Goal: Task Accomplishment & Management: Use online tool/utility

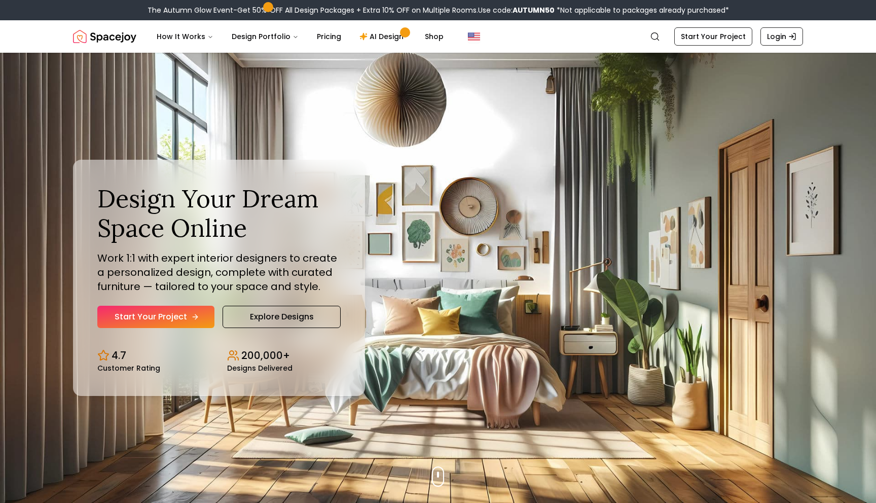
click at [176, 319] on link "Start Your Project" at bounding box center [155, 317] width 117 height 22
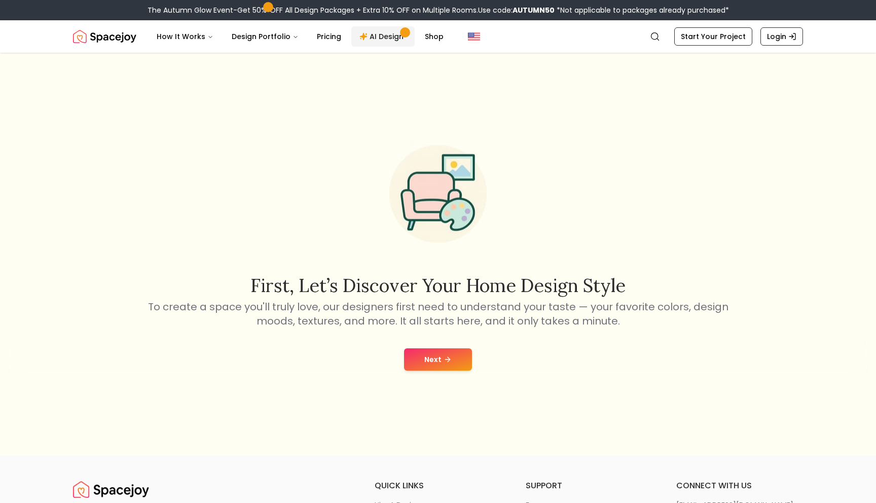
click at [380, 34] on link "AI Design" at bounding box center [382, 36] width 63 height 20
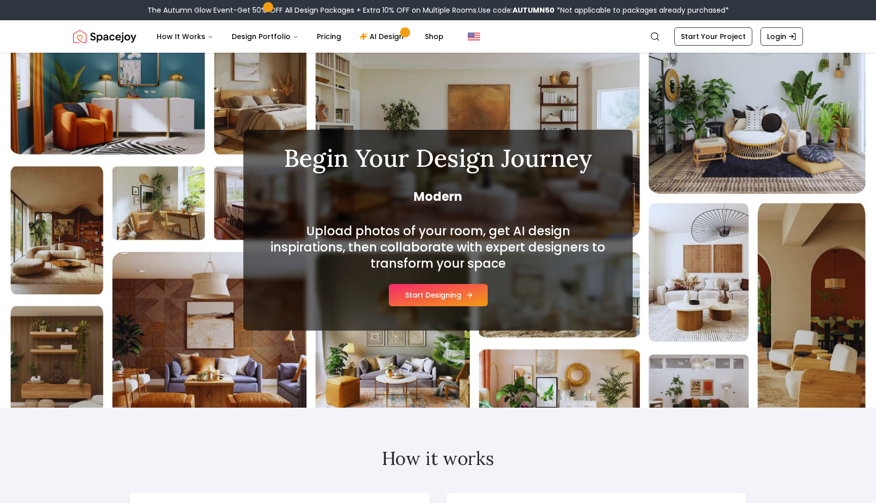
click at [419, 295] on button "Start Designing" at bounding box center [438, 295] width 99 height 22
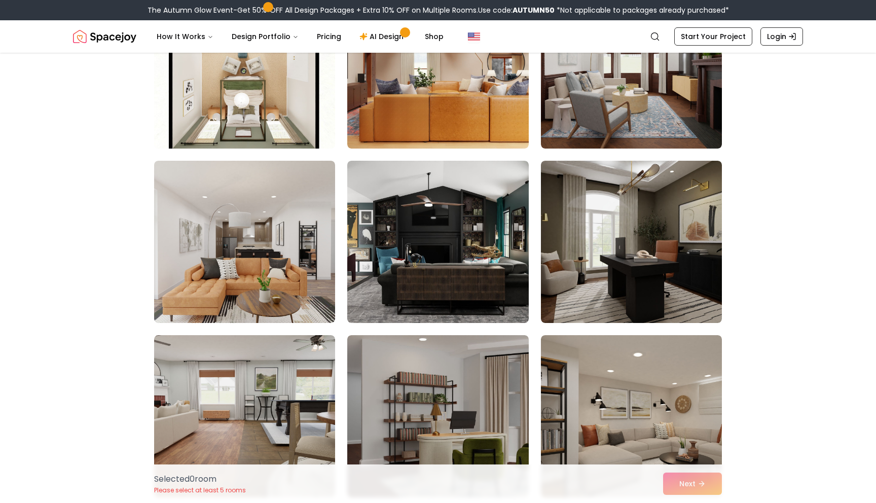
scroll to position [1413, 0]
